Goal: Task Accomplishment & Management: Use online tool/utility

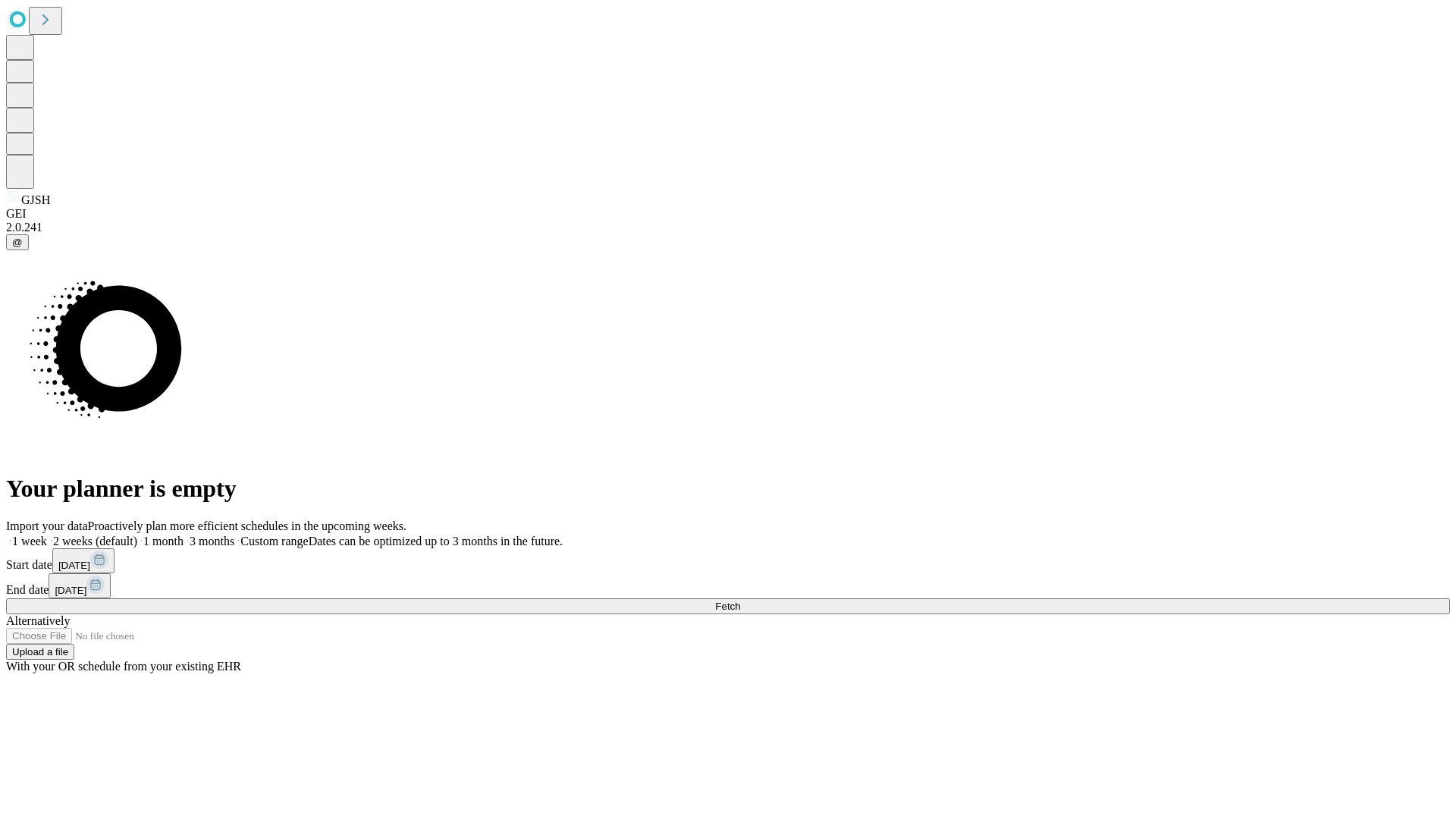
click at [1175, 598] on button "Fetch" at bounding box center [728, 606] width 1444 height 16
